Goal: Task Accomplishment & Management: Manage account settings

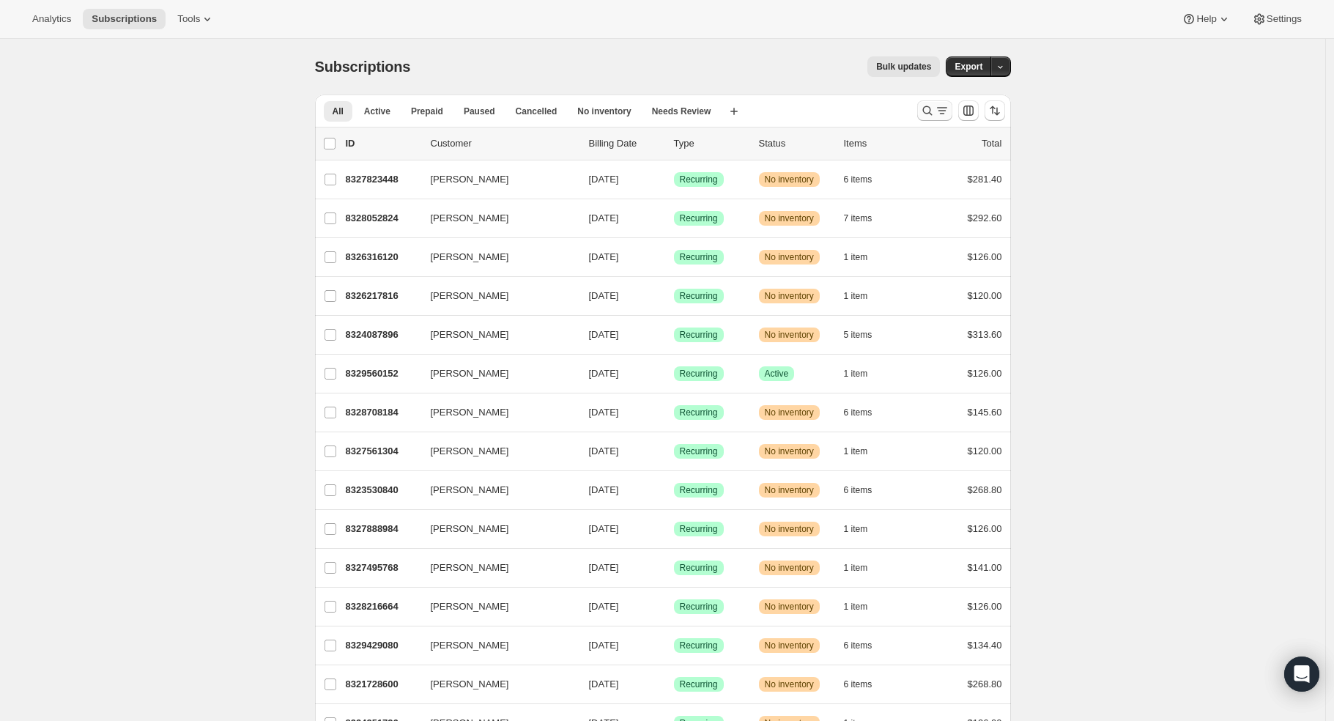
click at [932, 106] on icon "Search and filter results" at bounding box center [927, 110] width 15 height 15
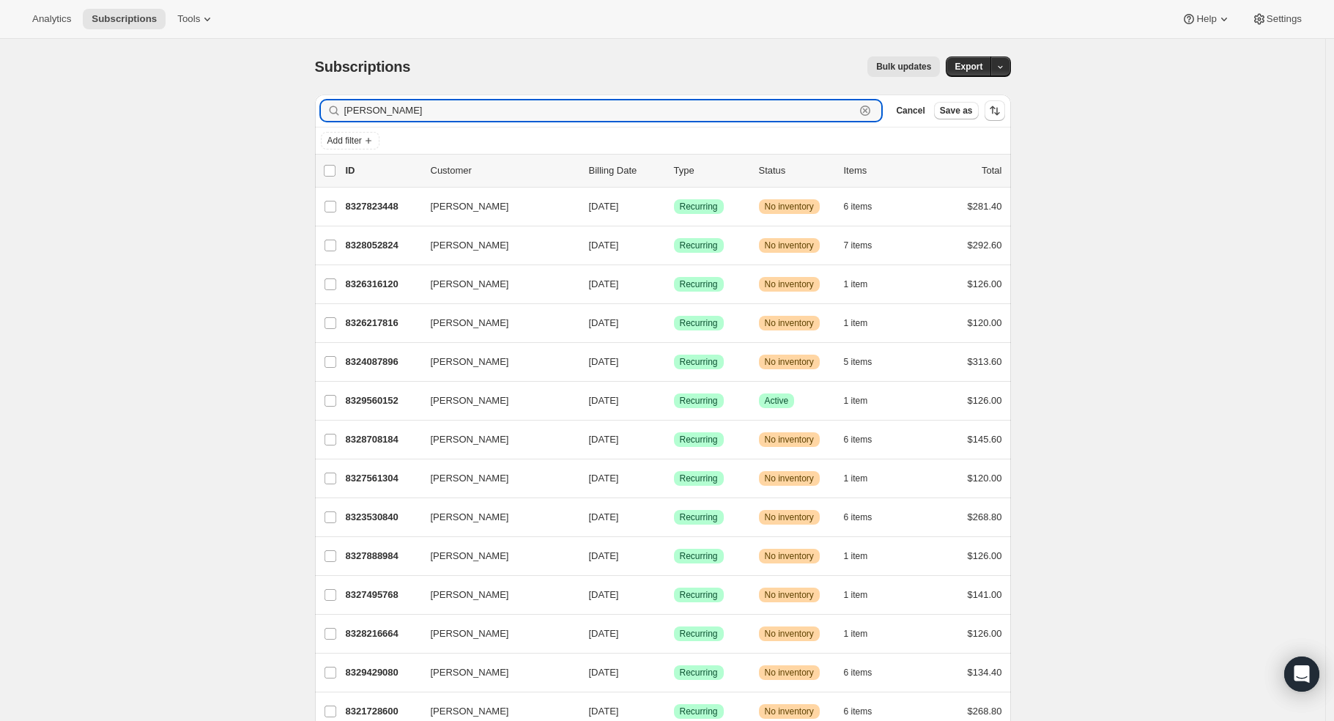
type input "[PERSON_NAME]"
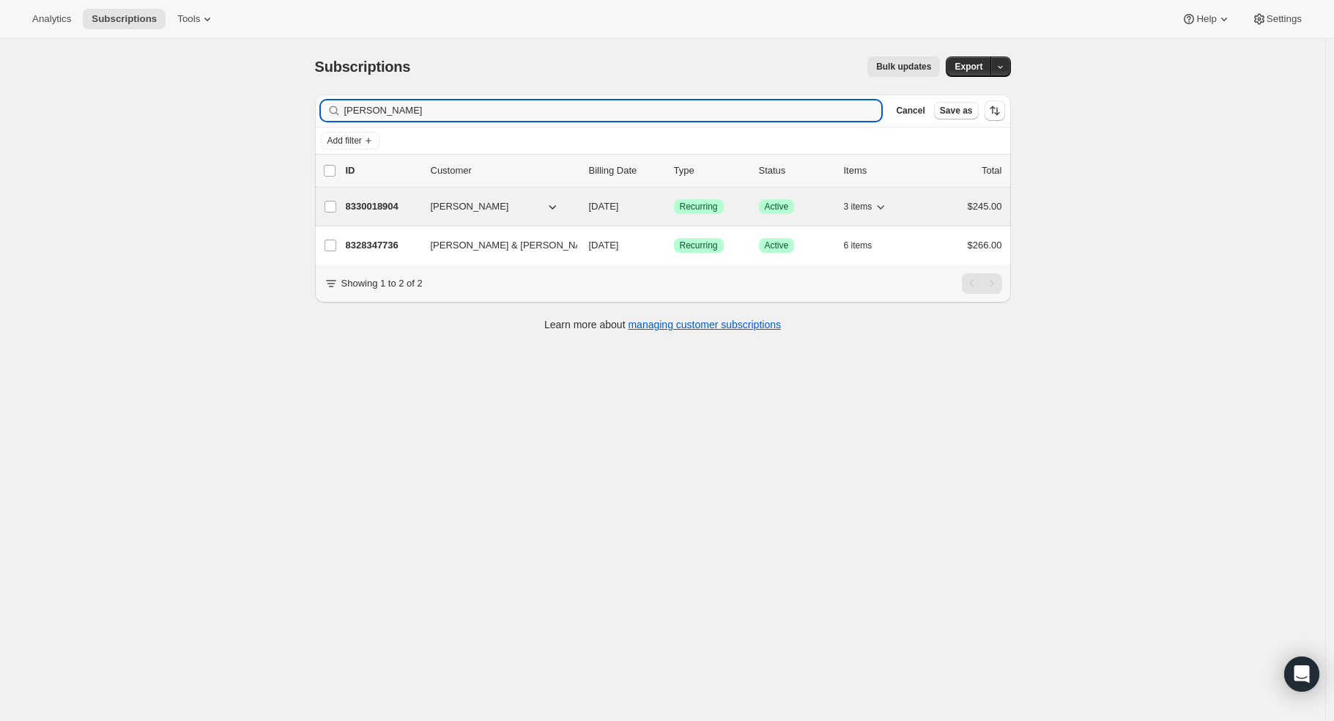
click at [381, 201] on p "8330018904" at bounding box center [382, 206] width 73 height 15
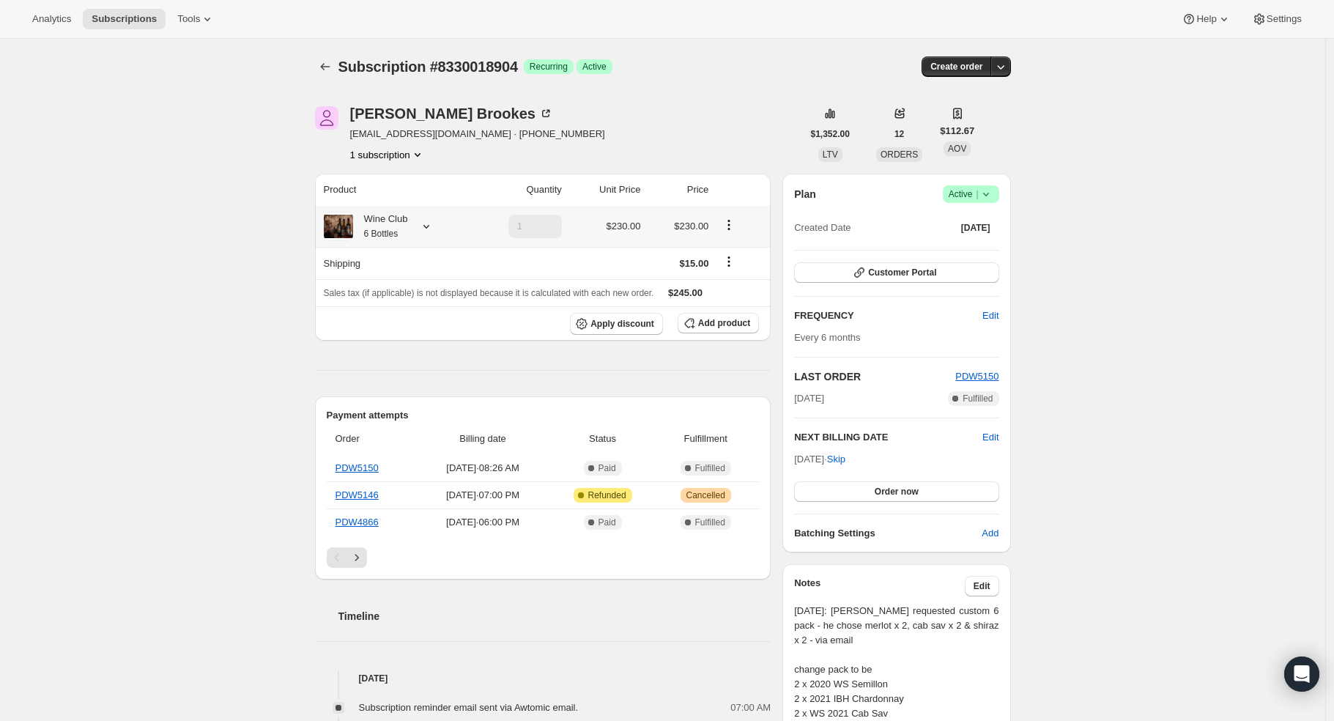
click at [430, 226] on icon at bounding box center [426, 226] width 15 height 15
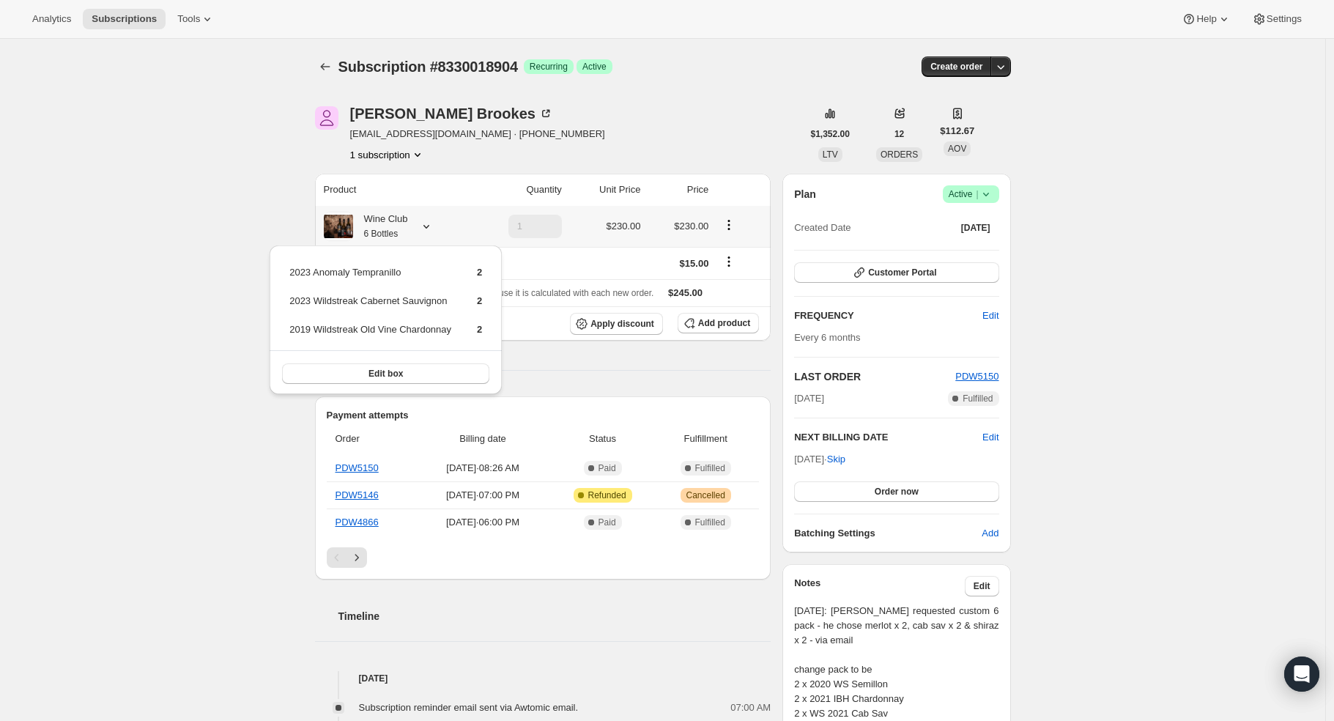
click at [430, 226] on icon at bounding box center [426, 226] width 15 height 15
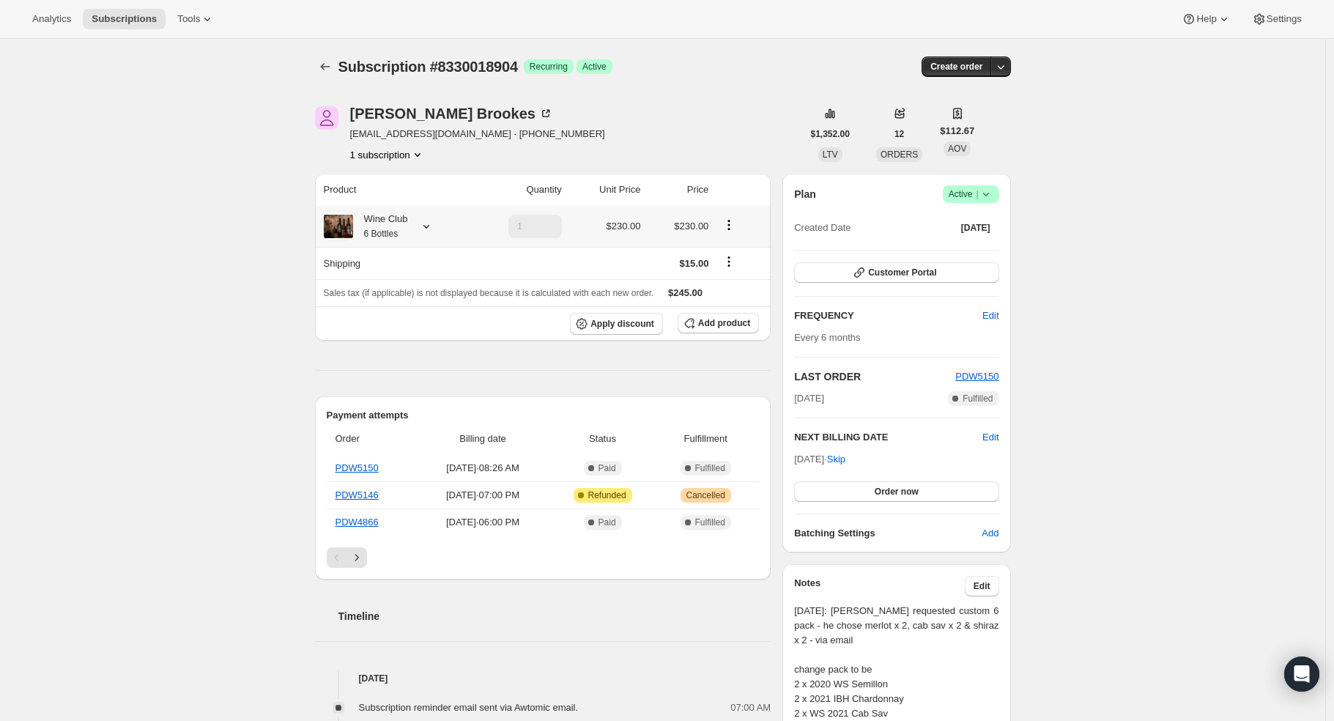
click at [731, 221] on icon "Product actions" at bounding box center [729, 225] width 15 height 15
click at [763, 180] on th at bounding box center [742, 190] width 58 height 32
click at [731, 266] on icon "Shipping actions" at bounding box center [729, 266] width 2 height 2
click at [725, 289] on span "Edit shipping rate" at bounding box center [732, 290] width 73 height 11
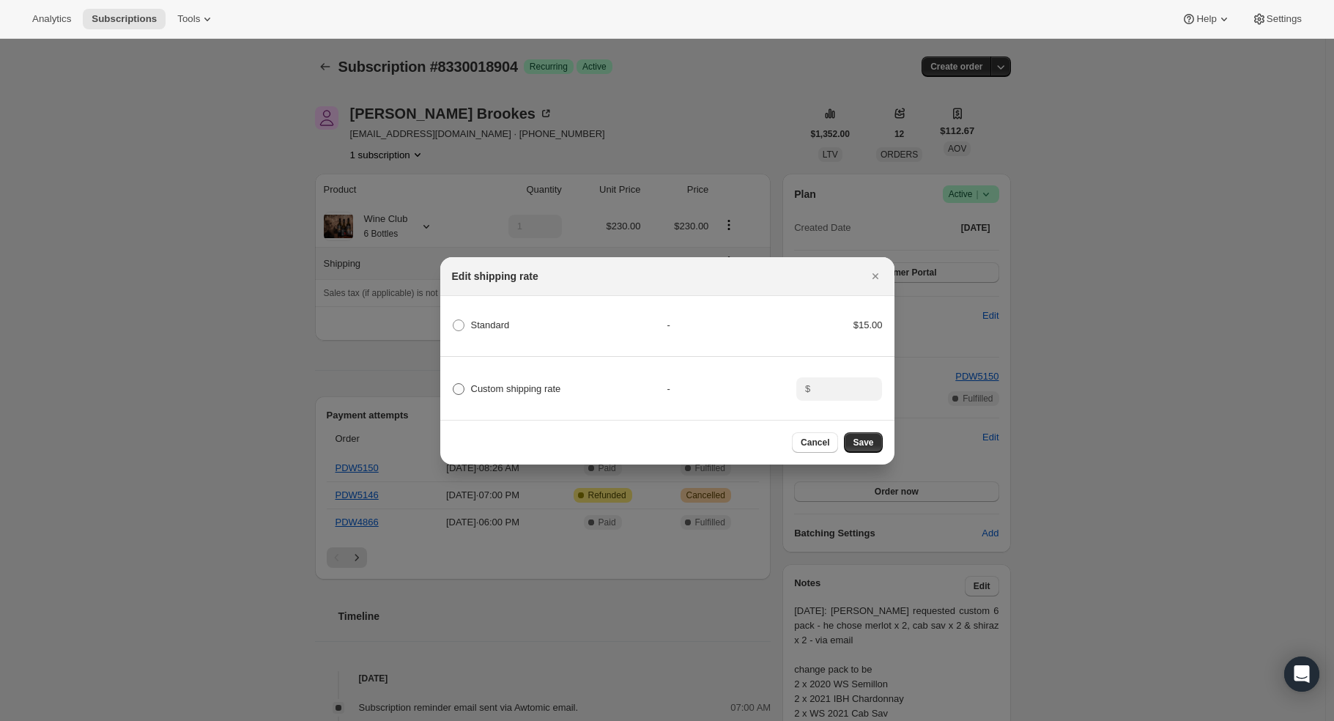
click at [458, 384] on span ":rdg:" at bounding box center [459, 389] width 12 height 12
click at [454, 384] on input "Custom shipping rate" at bounding box center [453, 383] width 1 height 1
radio input "true"
click at [804, 378] on div "$" at bounding box center [840, 388] width 86 height 23
type input "0"
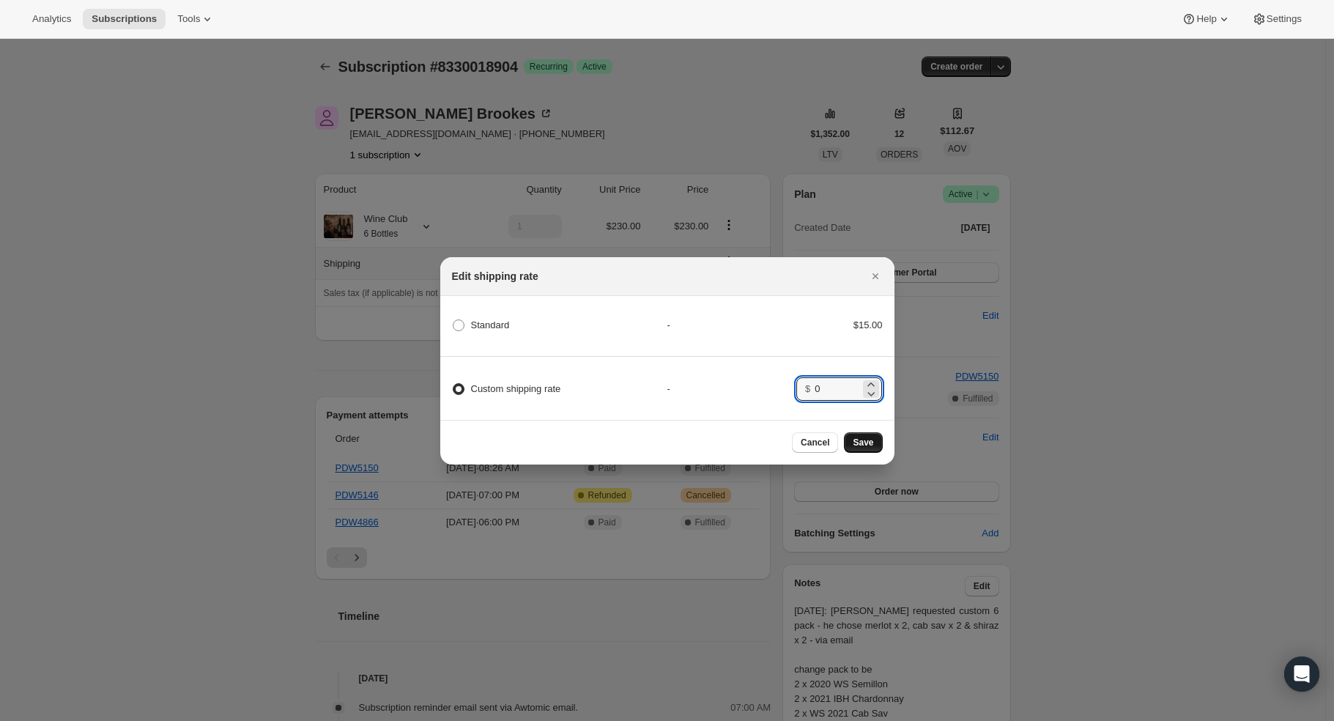
click at [860, 444] on span "Save" at bounding box center [863, 443] width 21 height 12
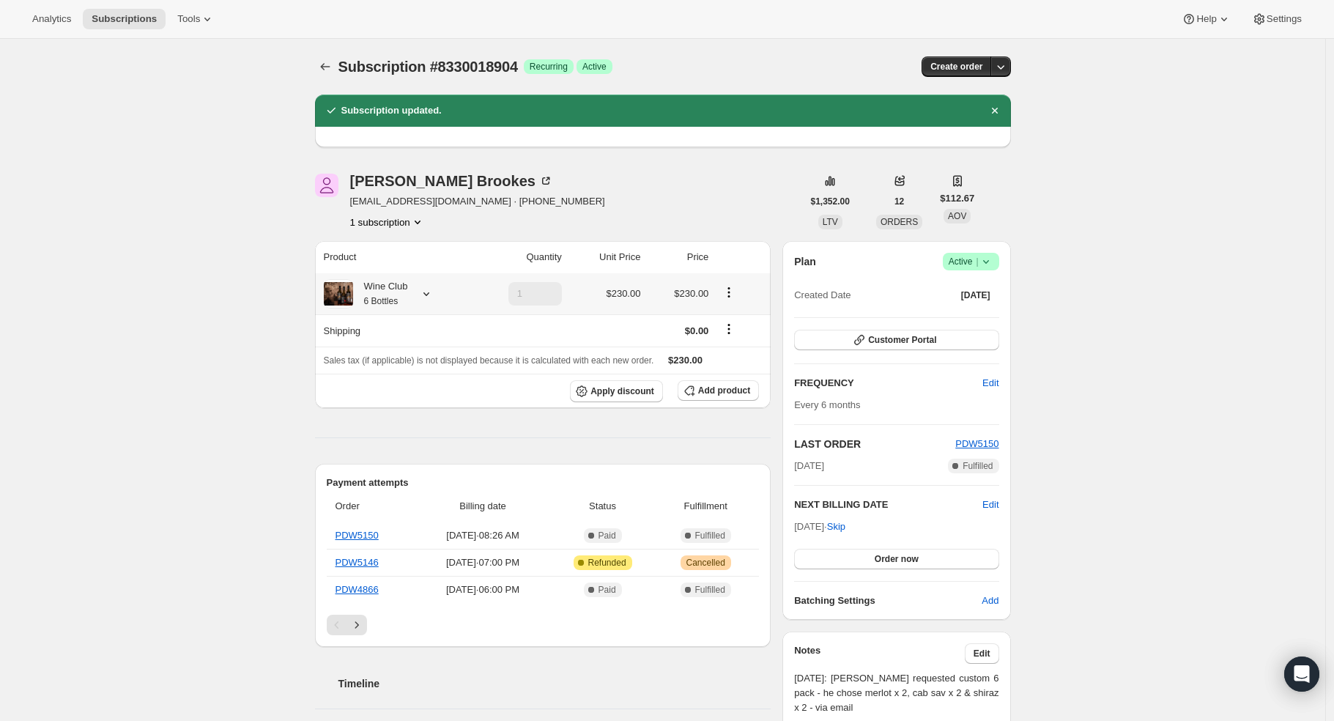
click at [735, 295] on icon "Product actions" at bounding box center [729, 292] width 15 height 15
click at [729, 317] on span "Edit box" at bounding box center [733, 320] width 34 height 11
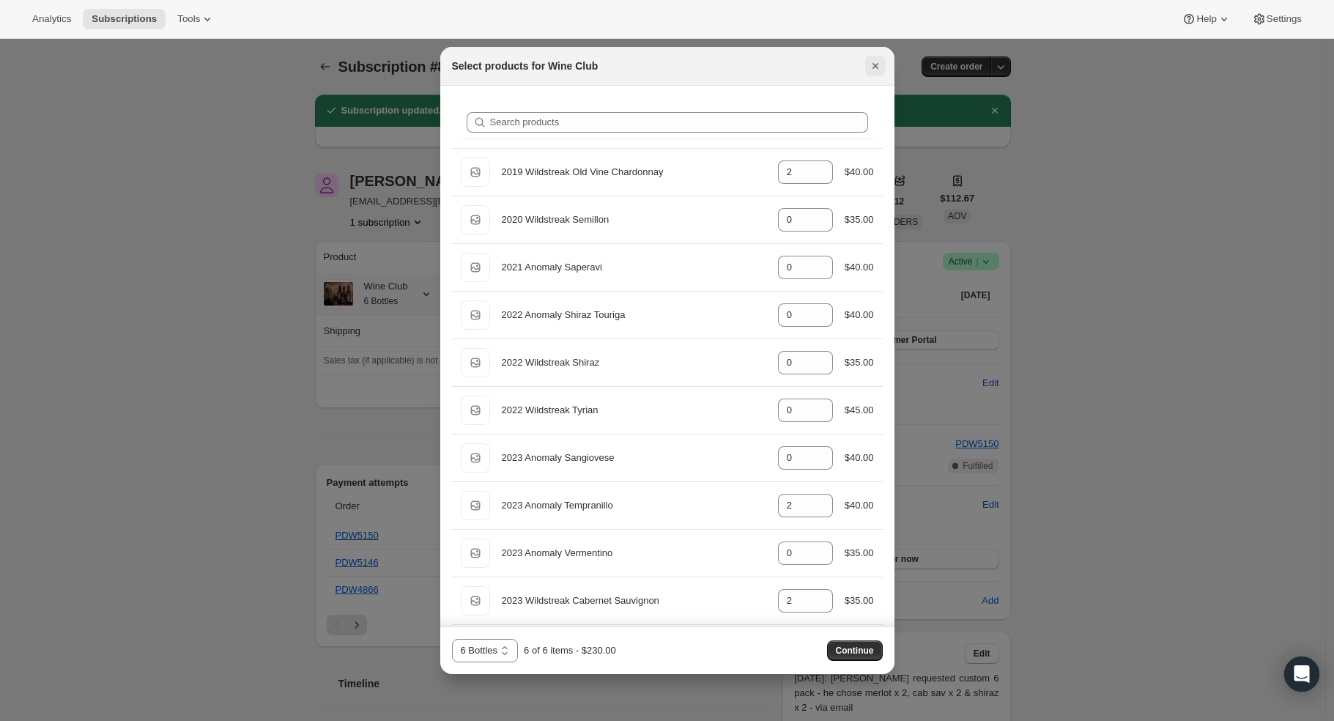
click at [876, 61] on icon "Close" at bounding box center [875, 66] width 15 height 15
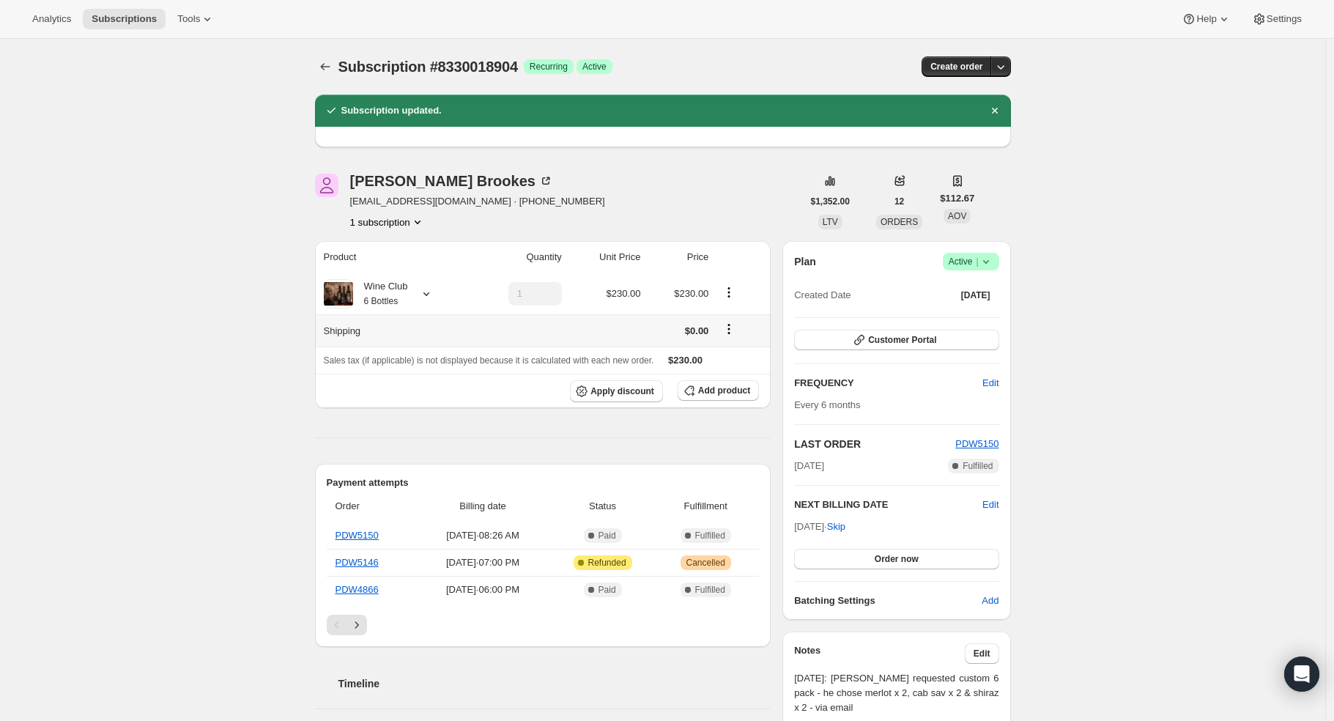
click at [733, 331] on icon "Shipping actions" at bounding box center [729, 329] width 15 height 15
click at [734, 284] on button "Product actions" at bounding box center [728, 292] width 23 height 16
click at [641, 339] on td at bounding box center [605, 330] width 79 height 32
click at [649, 387] on span "Apply discount" at bounding box center [623, 391] width 64 height 12
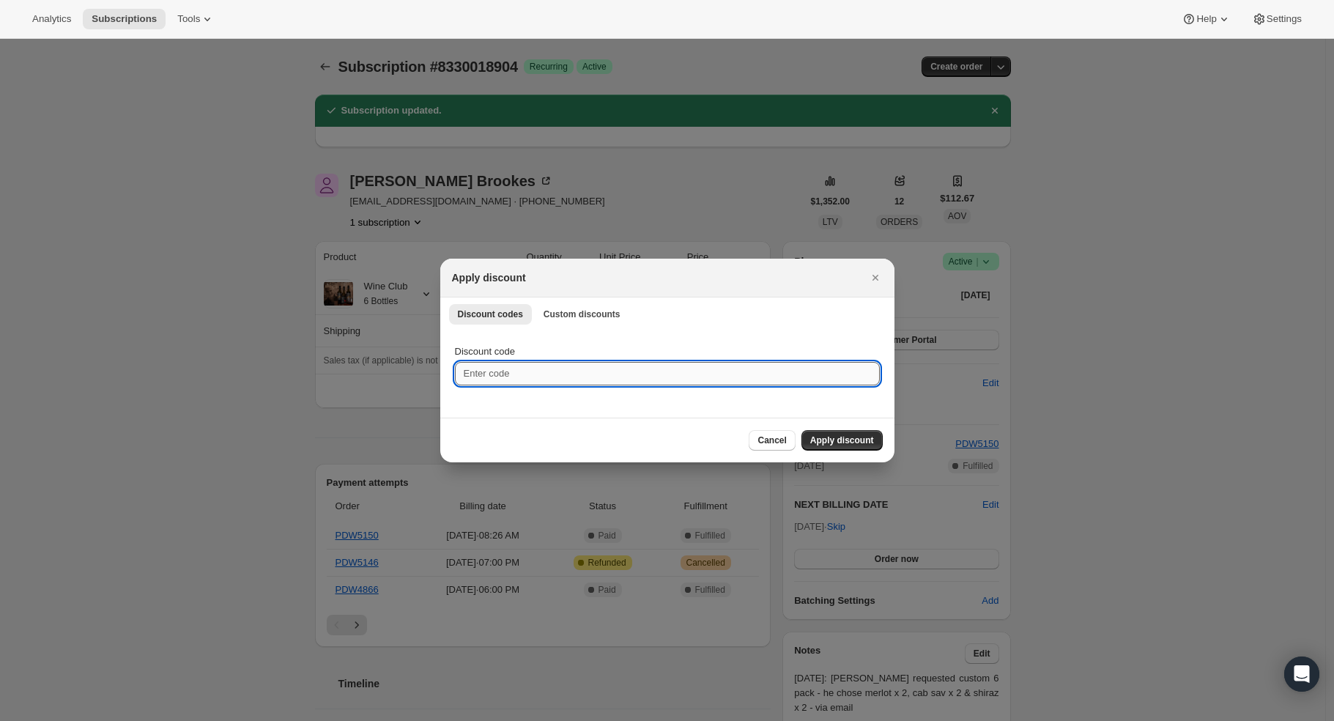
click at [609, 369] on input "Discount code" at bounding box center [667, 373] width 425 height 23
type input "30"
click at [824, 435] on span "Apply discount" at bounding box center [842, 441] width 64 height 12
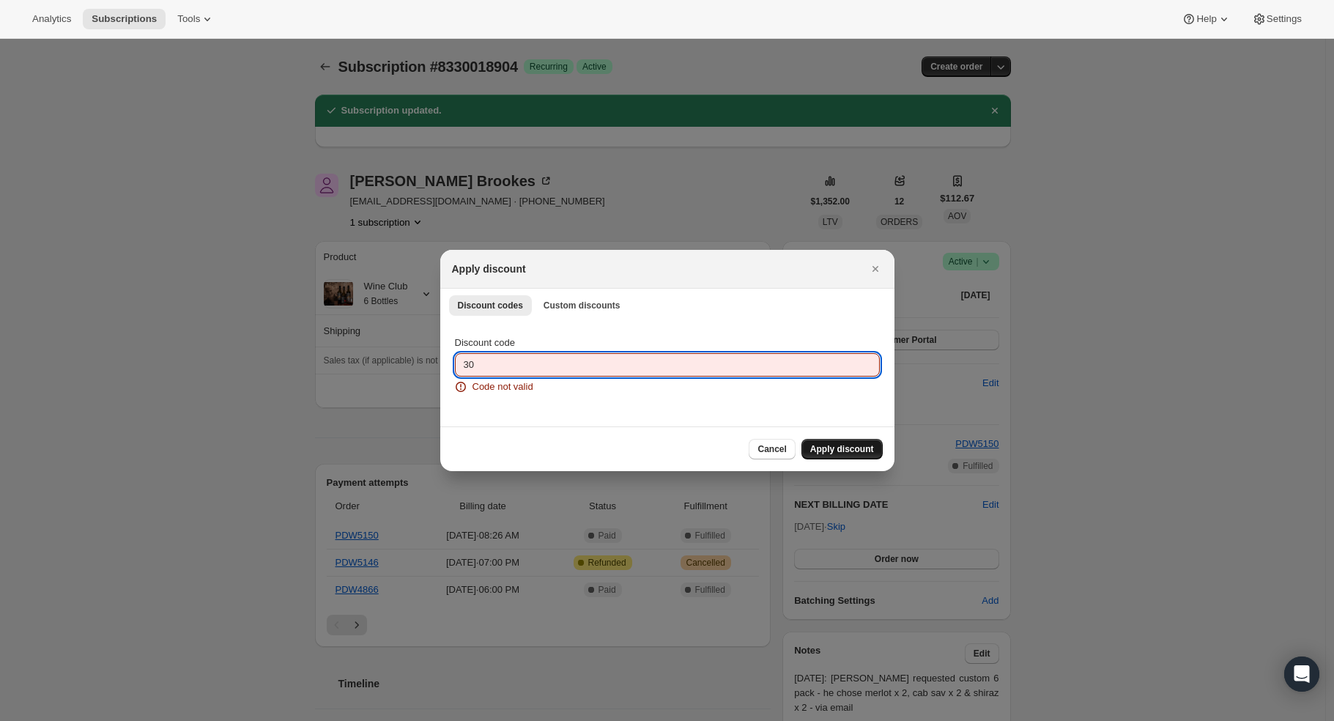
click at [519, 366] on input "30" at bounding box center [667, 364] width 425 height 23
drag, startPoint x: 438, startPoint y: 352, endPoint x: 383, endPoint y: 340, distance: 56.2
click at [564, 310] on span "Custom discounts" at bounding box center [582, 306] width 77 height 12
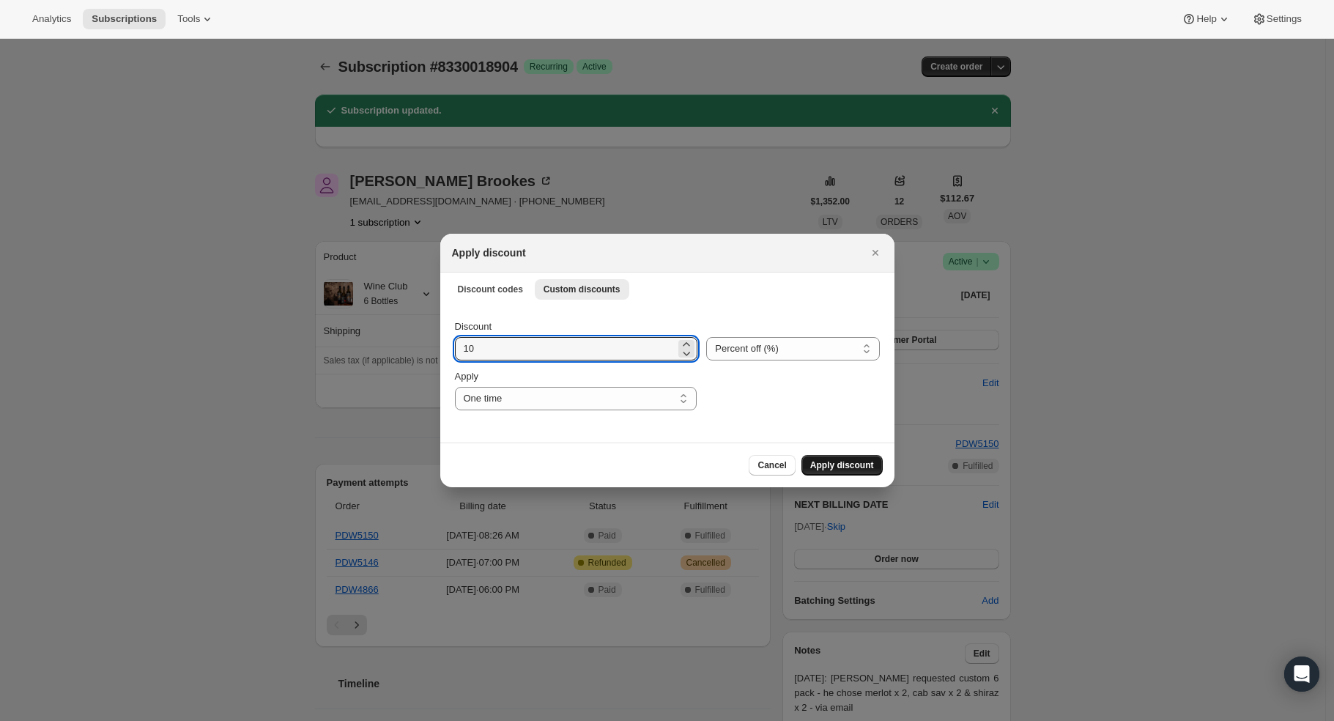
drag, startPoint x: 440, startPoint y: 352, endPoint x: 392, endPoint y: 353, distance: 48.4
type input "30"
click at [846, 458] on button "Apply discount" at bounding box center [842, 465] width 81 height 21
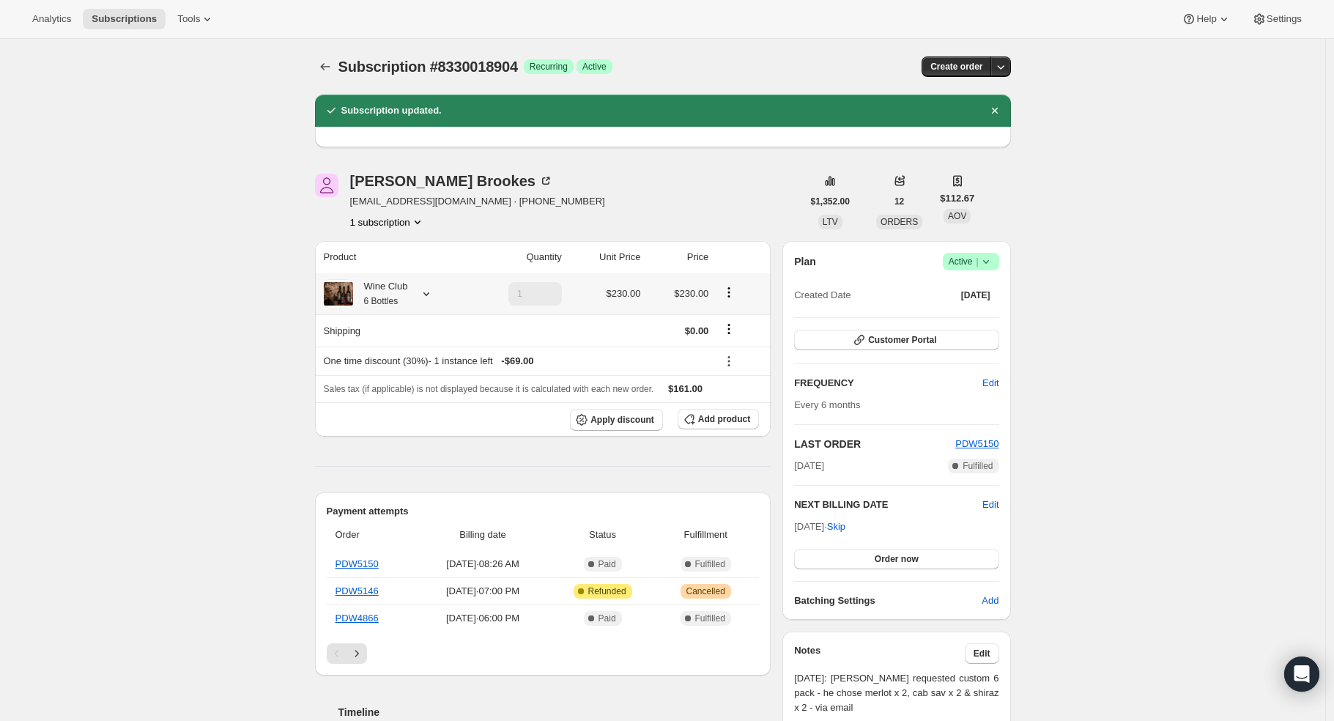
click at [733, 289] on icon "Product actions" at bounding box center [729, 292] width 15 height 15
click at [730, 318] on span "Edit box" at bounding box center [733, 320] width 34 height 11
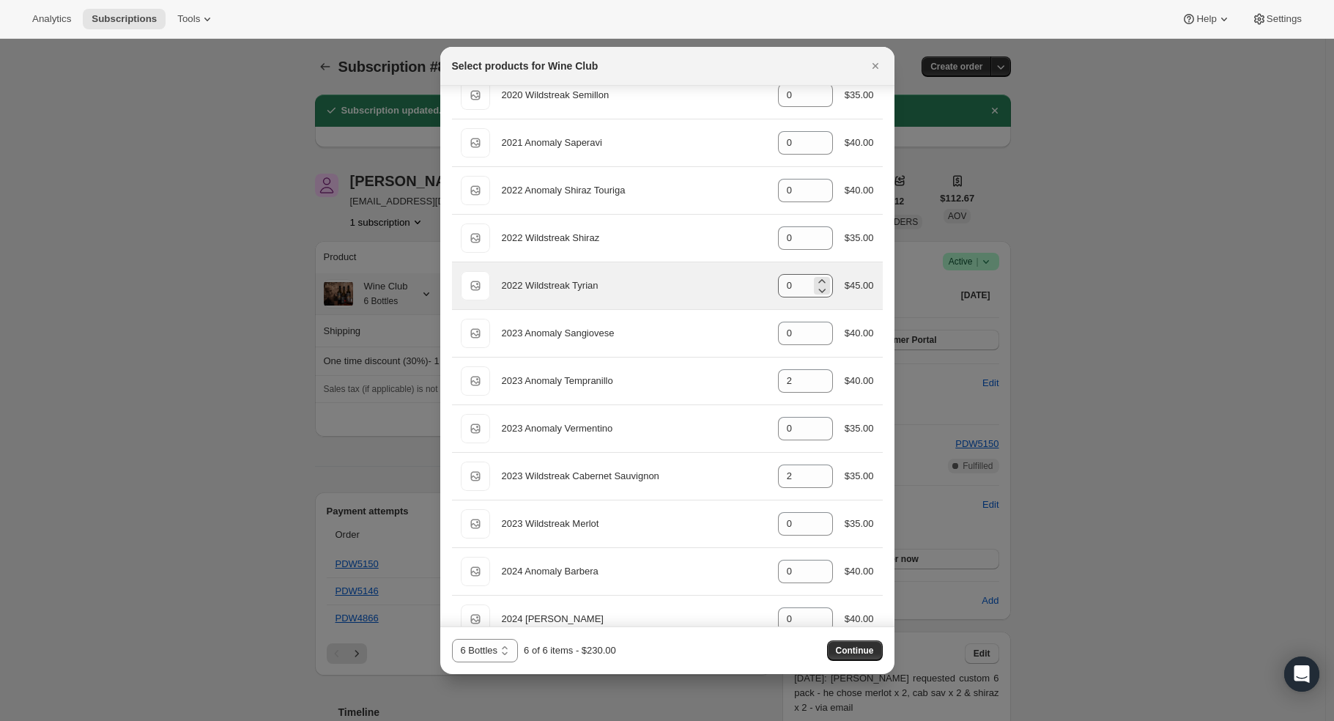
scroll to position [163, 0]
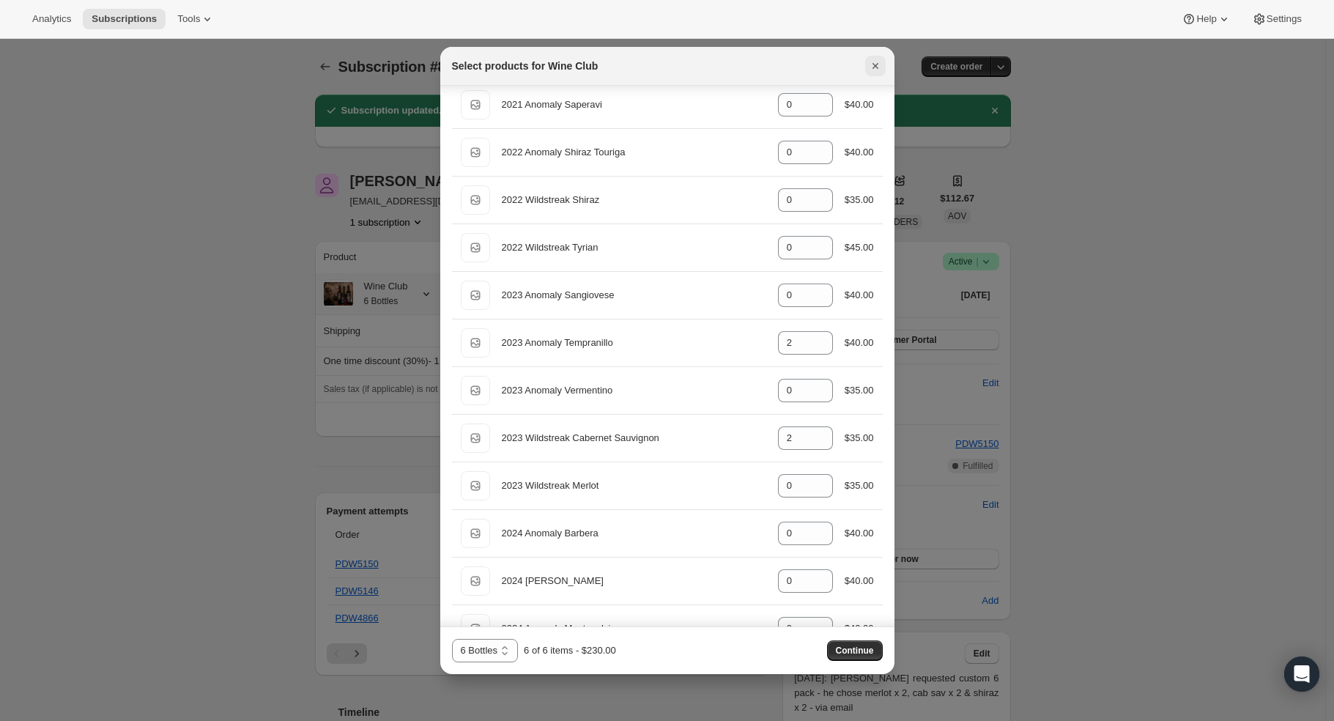
click at [877, 65] on icon "Close" at bounding box center [875, 66] width 15 height 15
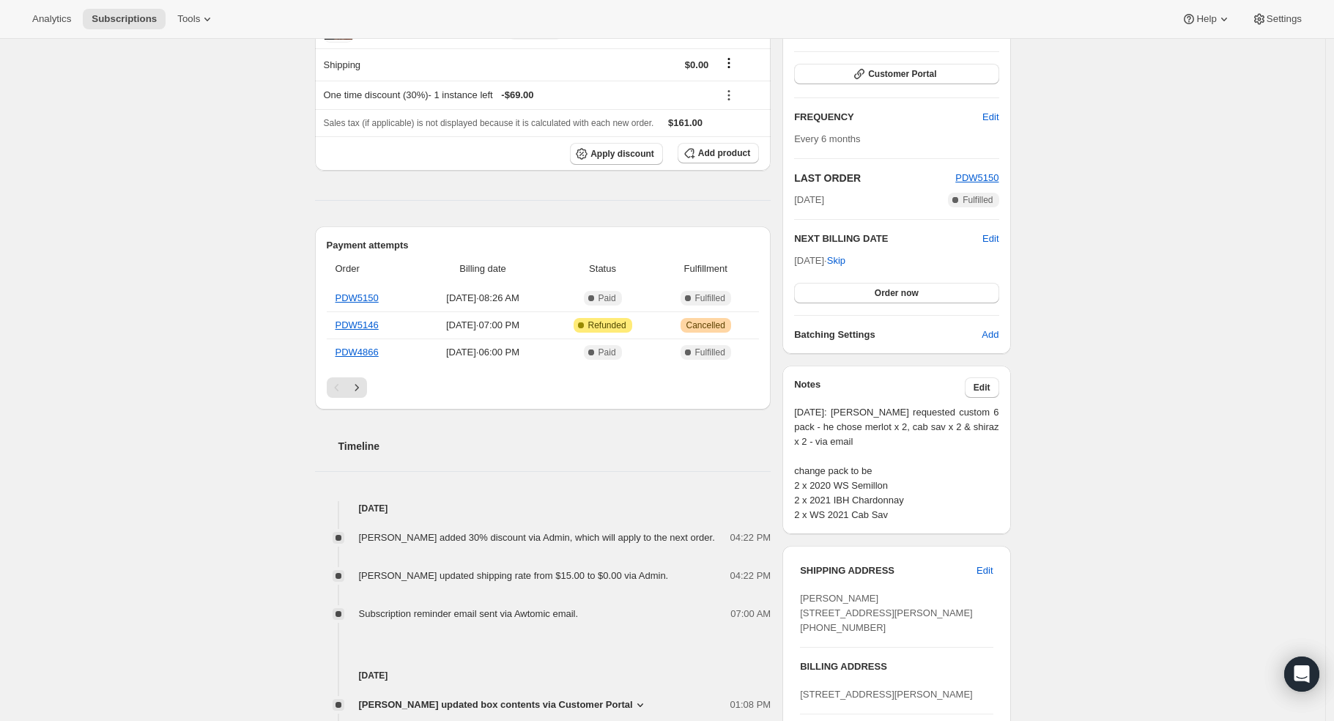
scroll to position [244, 0]
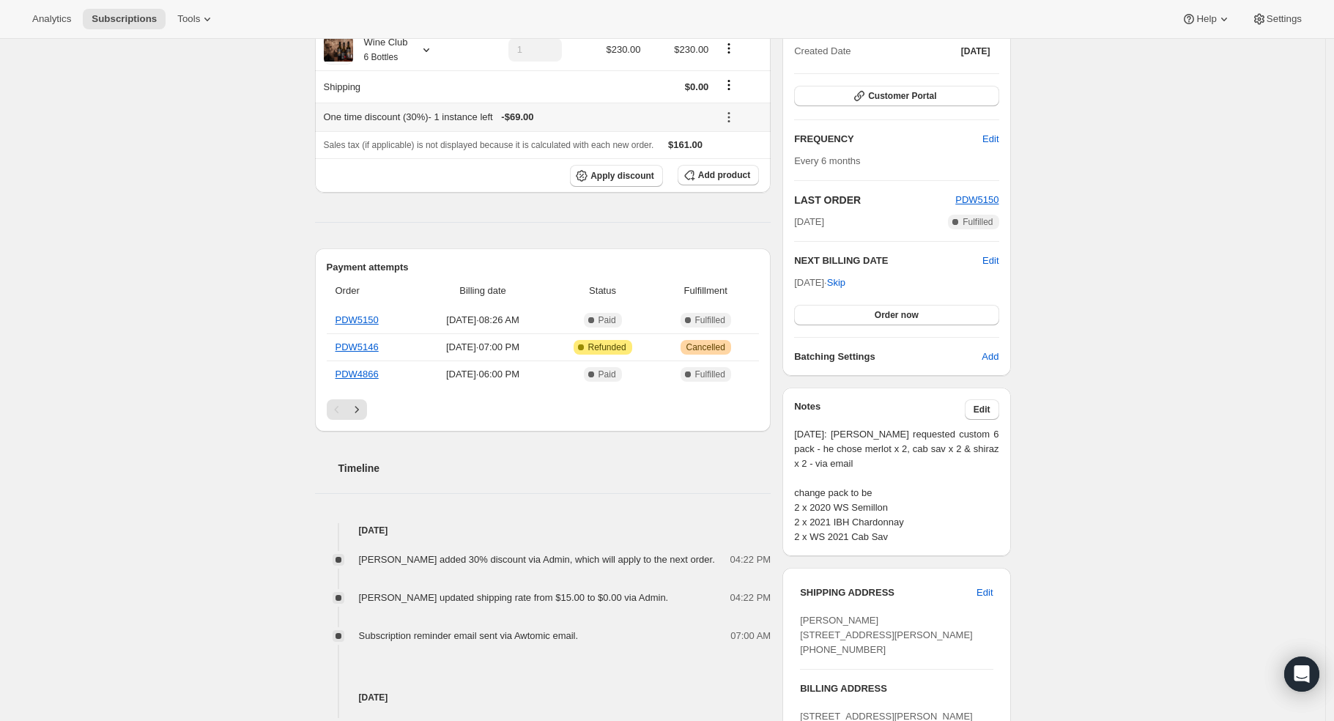
click at [736, 117] on icon at bounding box center [729, 117] width 15 height 15
click at [738, 143] on span "Edit" at bounding box center [735, 144] width 16 height 11
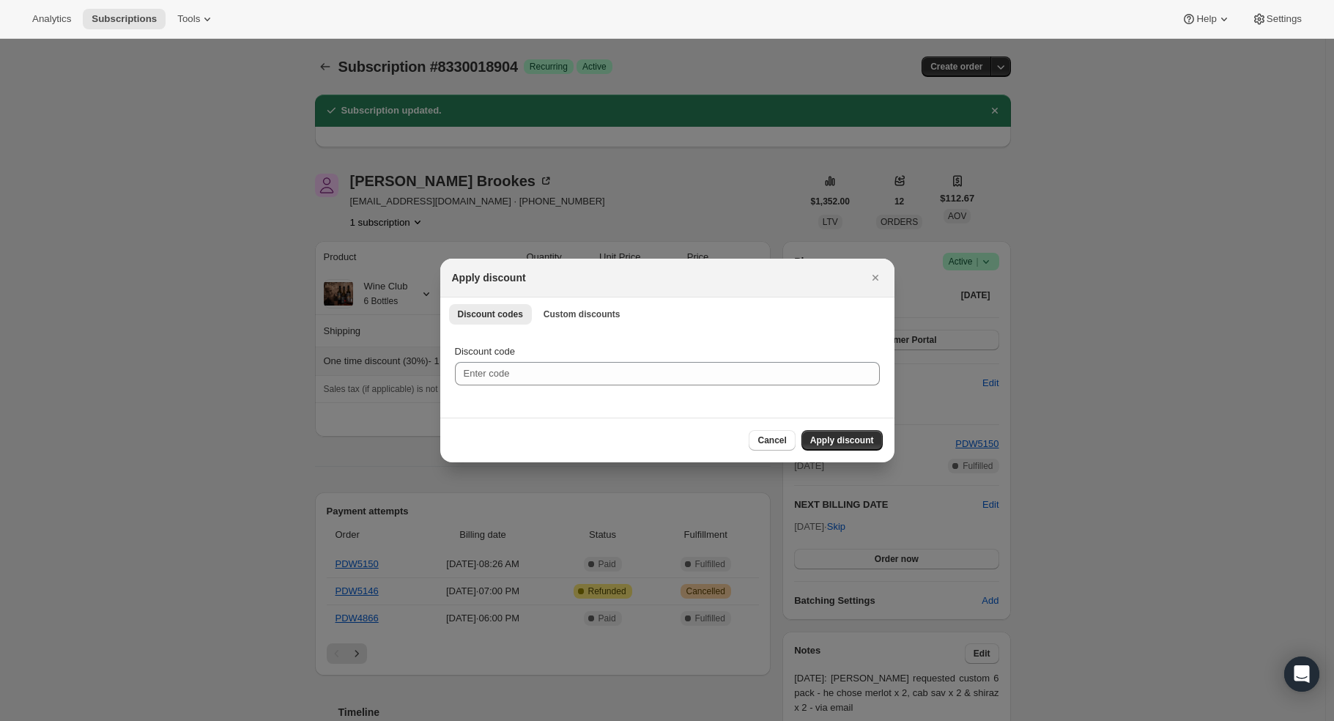
scroll to position [0, 0]
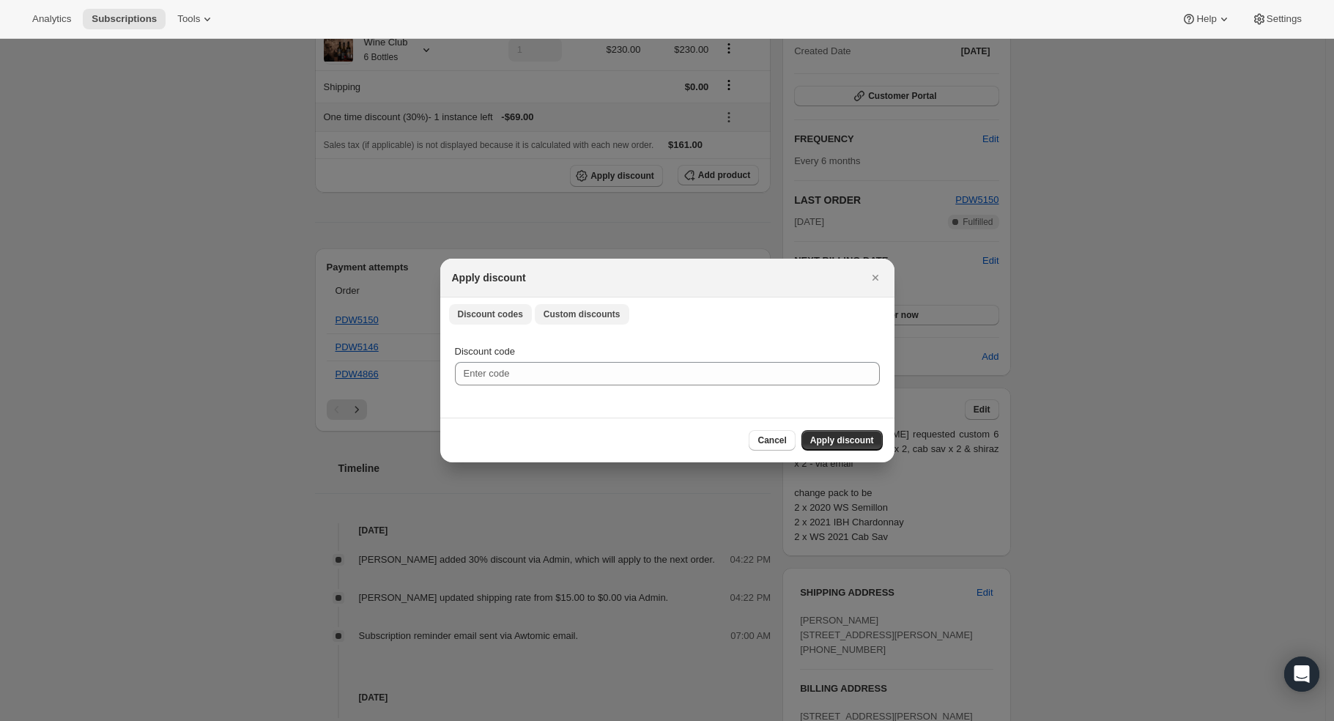
click at [569, 306] on button "Custom discounts" at bounding box center [582, 314] width 95 height 21
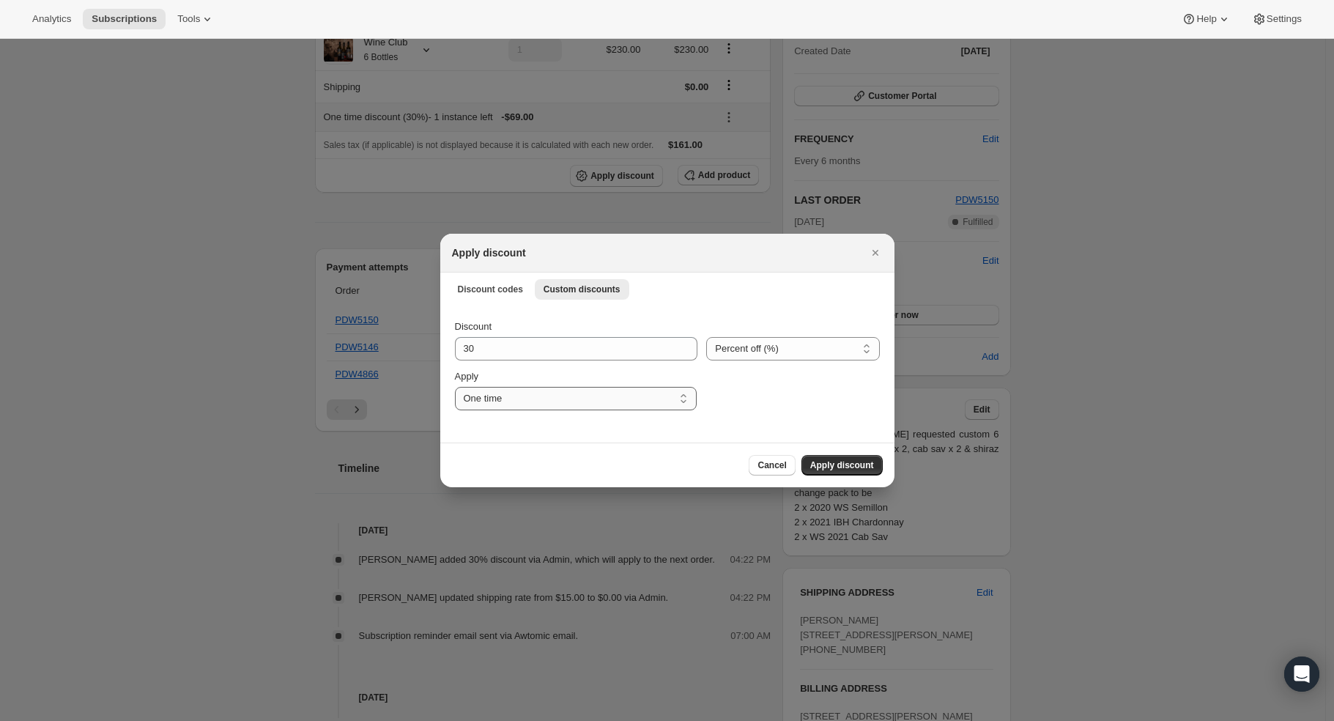
click at [583, 410] on select "One time Specify instances... Indefinitely" at bounding box center [576, 398] width 242 height 23
select select "indefinitely"
click at [455, 387] on select "One time Specify instances... Indefinitely" at bounding box center [576, 398] width 242 height 23
click at [860, 465] on span "Apply discount" at bounding box center [842, 465] width 64 height 12
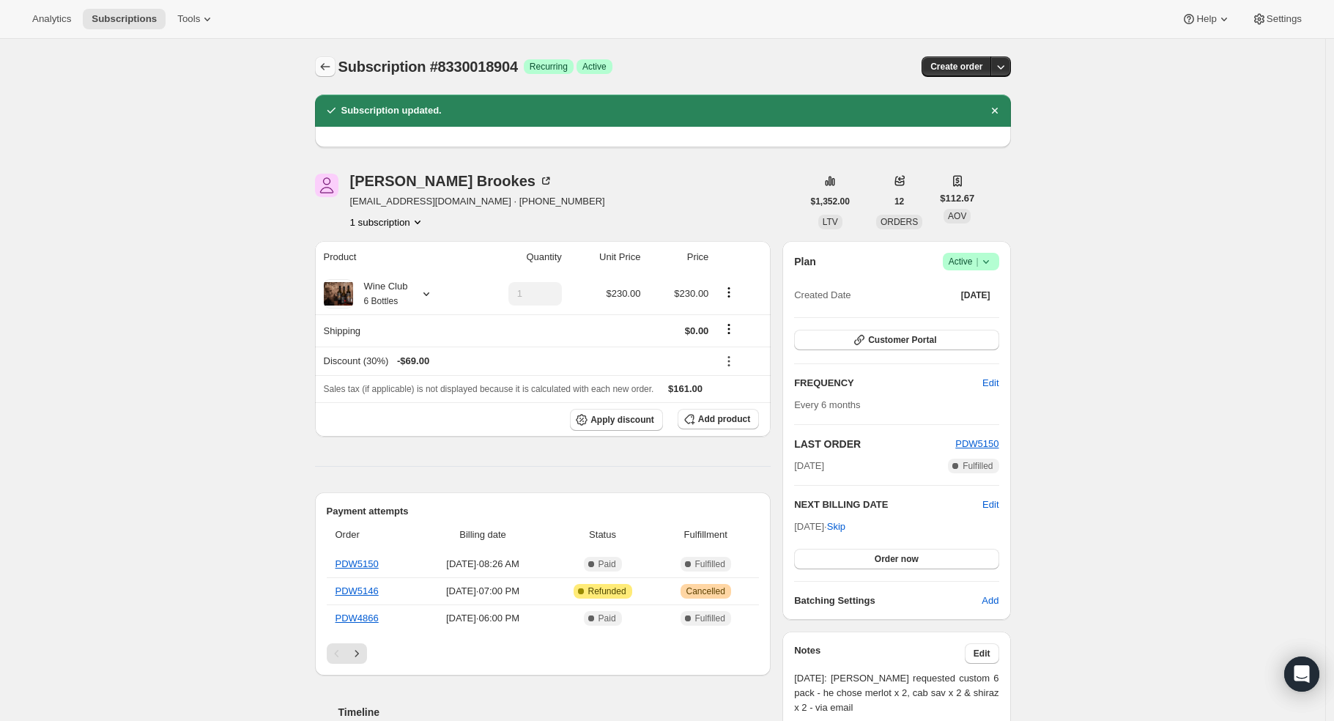
click at [327, 62] on icon "Subscriptions" at bounding box center [325, 66] width 15 height 15
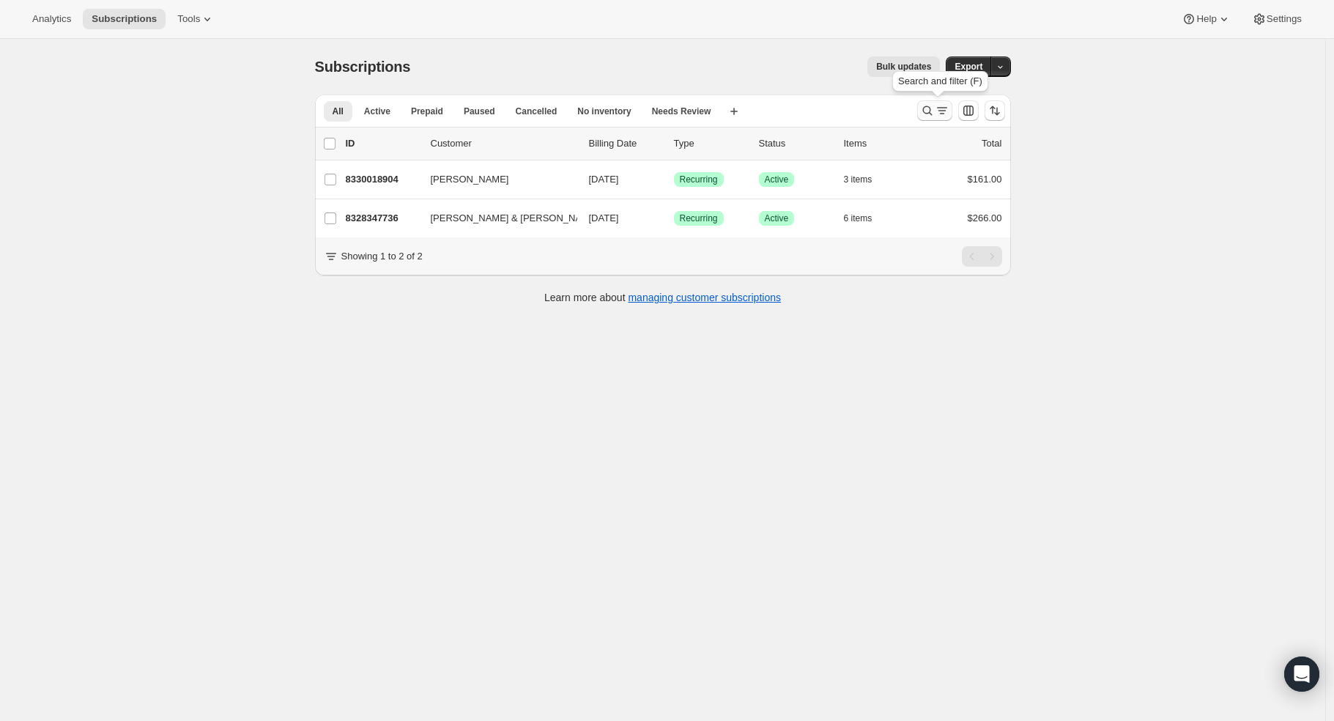
click at [928, 103] on icon "Search and filter results" at bounding box center [927, 110] width 15 height 15
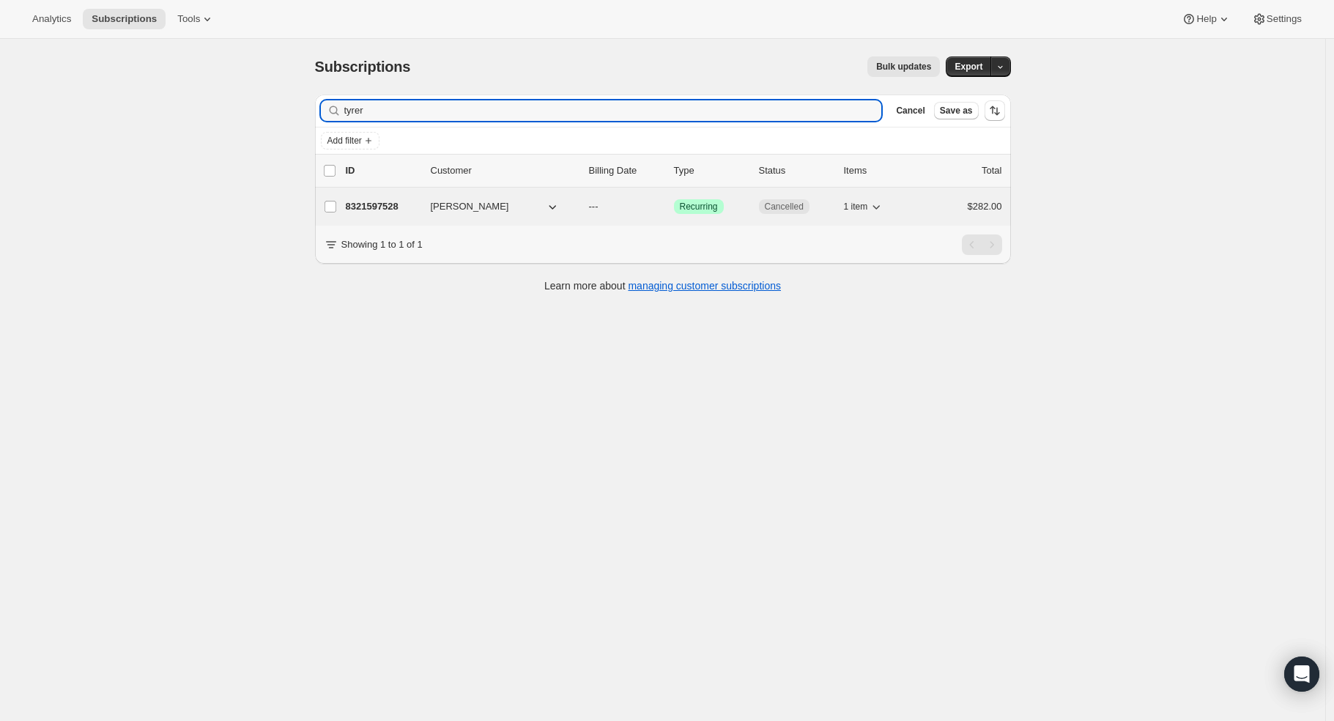
type input "tyrer"
click at [397, 204] on p "8321597528" at bounding box center [382, 206] width 73 height 15
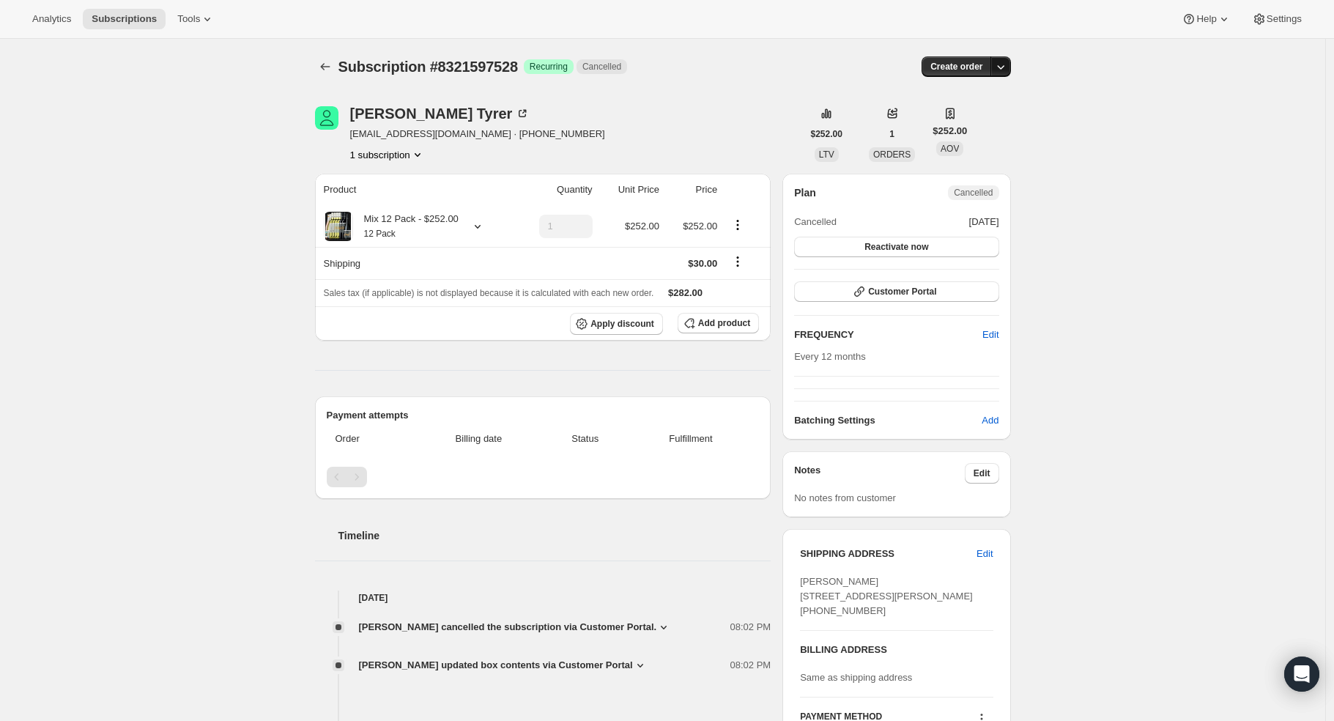
click at [1004, 66] on icon "button" at bounding box center [1001, 66] width 15 height 15
click at [1082, 81] on div "Subscription #8321597528. This page is ready Subscription #8321597528 Success R…" at bounding box center [663, 612] width 1326 height 1147
